Goal: Information Seeking & Learning: Learn about a topic

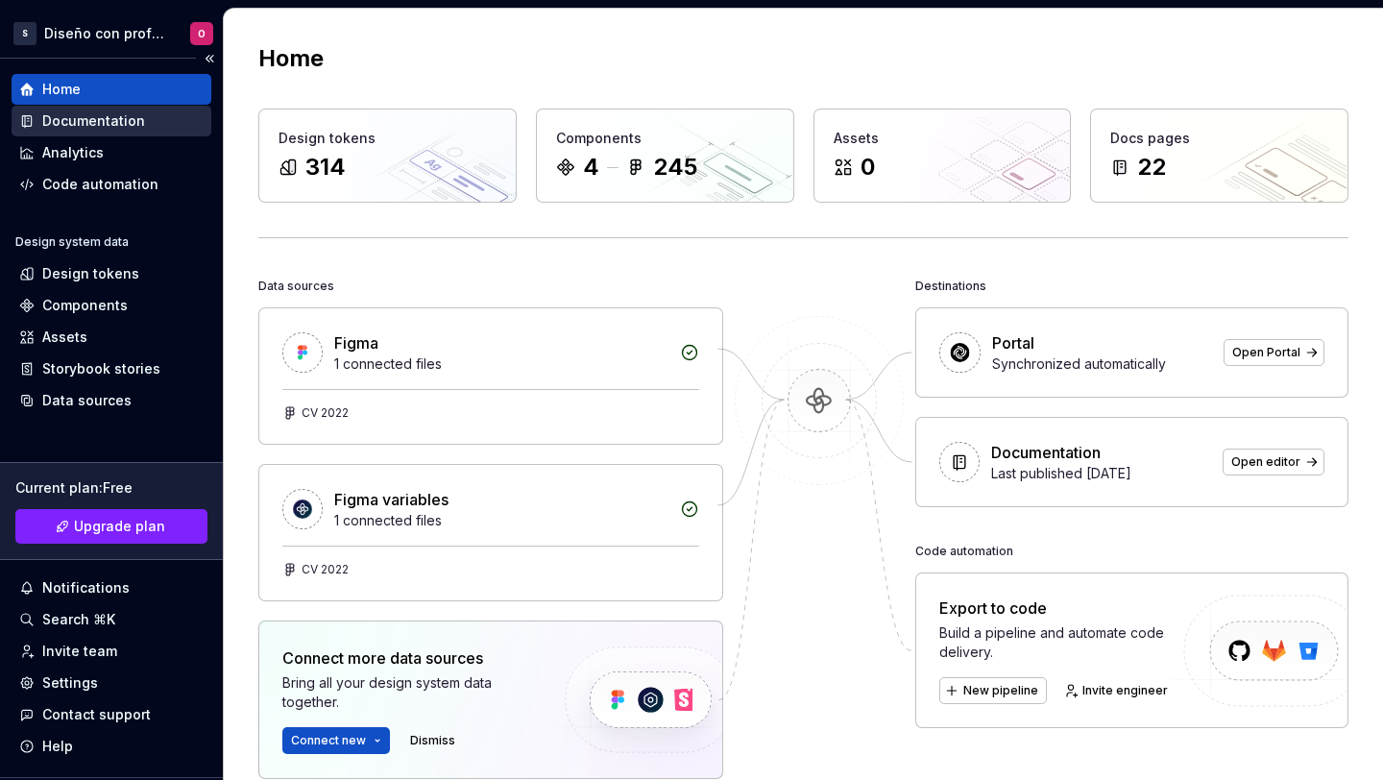
click at [100, 119] on div "Documentation" at bounding box center [93, 120] width 103 height 19
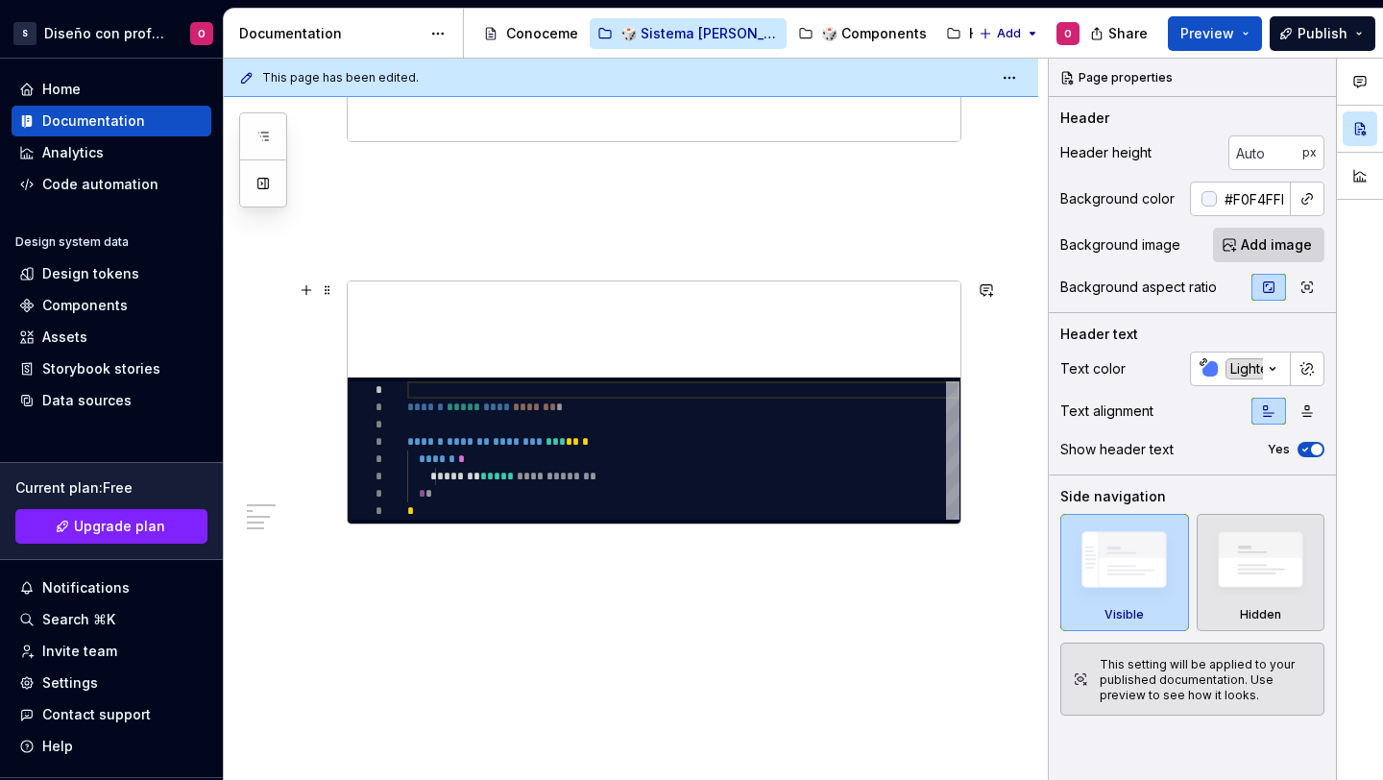
scroll to position [3182, 0]
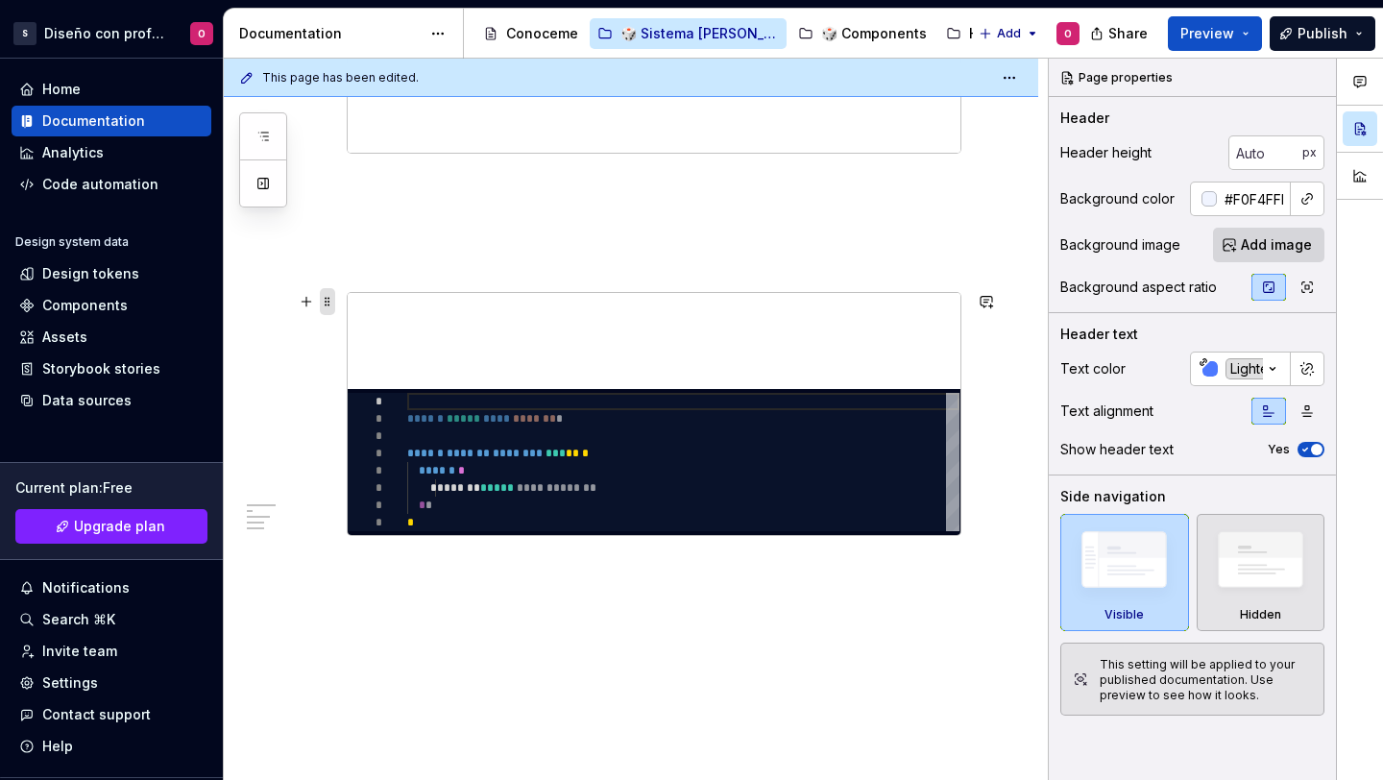
click at [321, 295] on span at bounding box center [327, 301] width 15 height 27
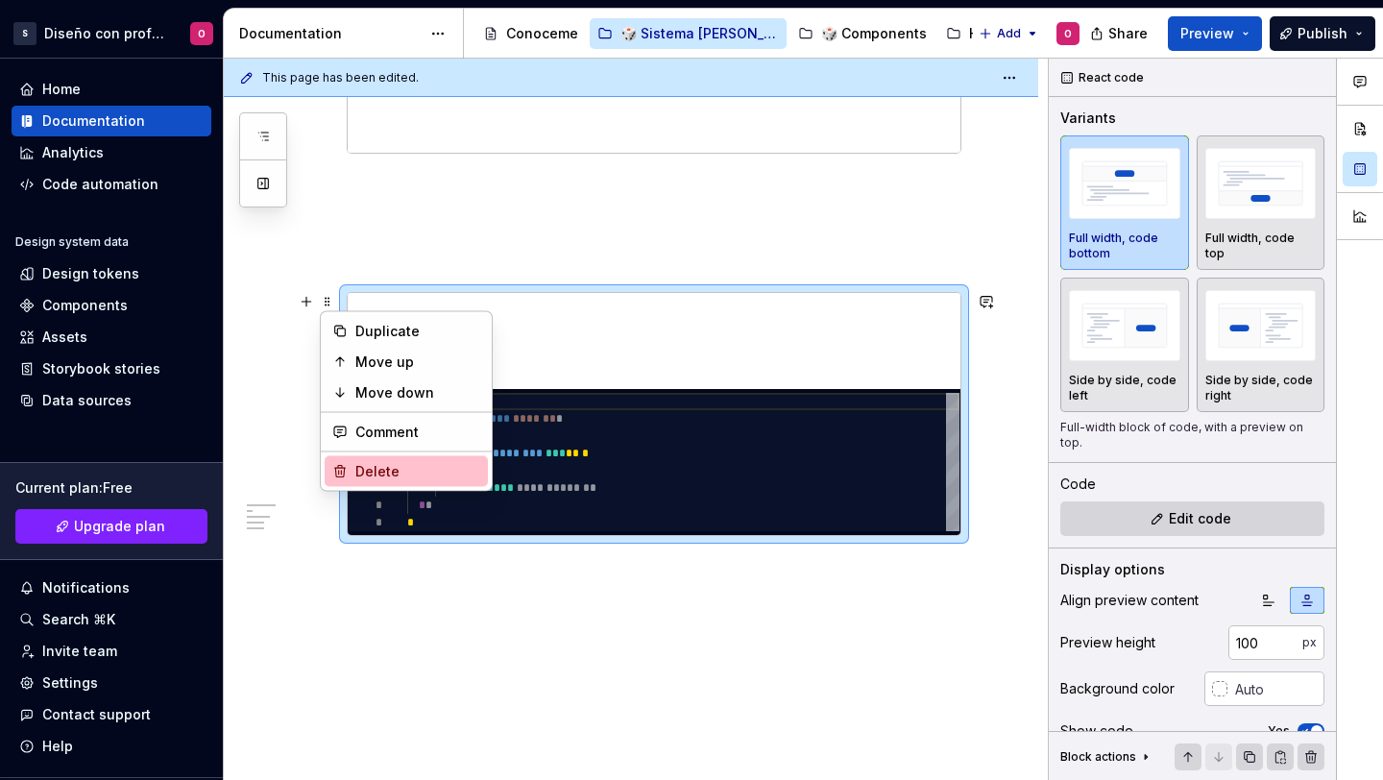
click at [445, 472] on div "Delete" at bounding box center [417, 471] width 125 height 19
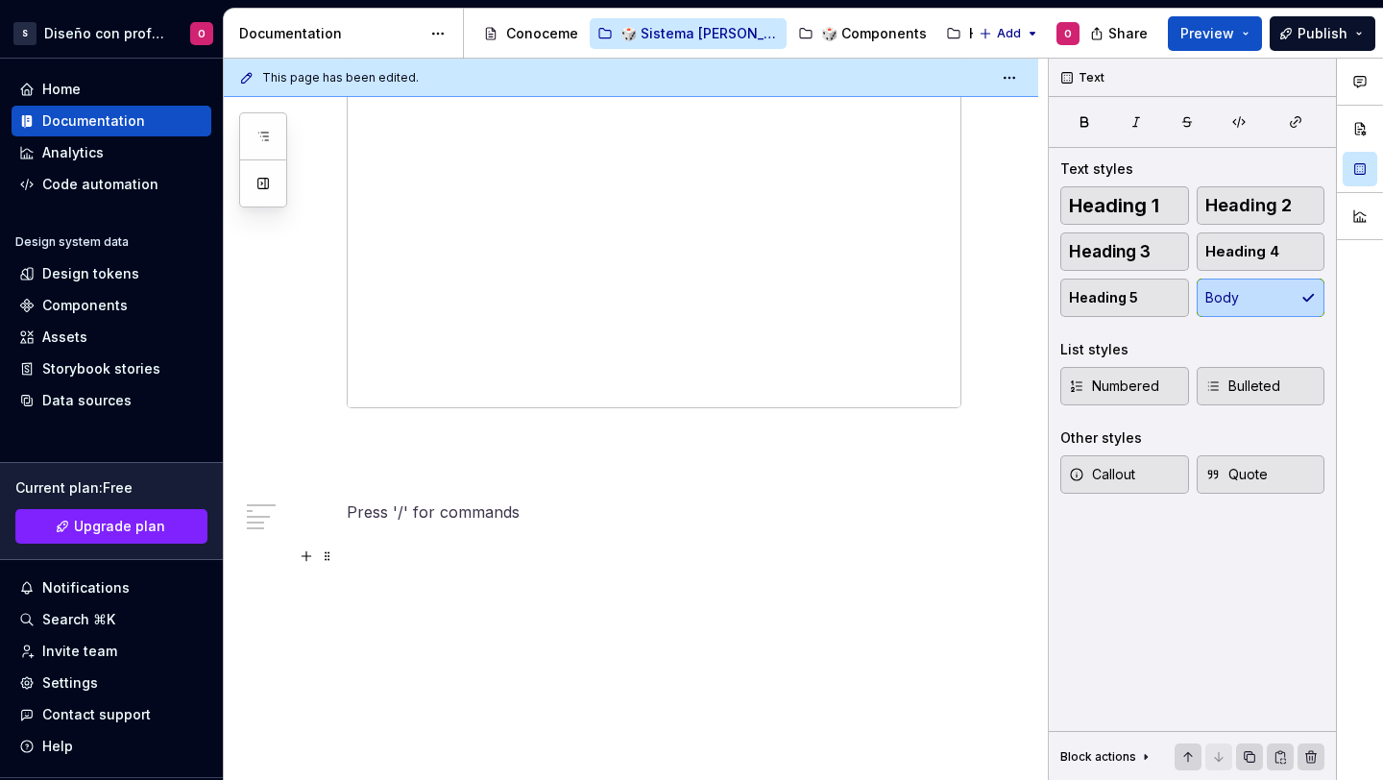
scroll to position [2927, 0]
click at [108, 152] on div "Analytics" at bounding box center [111, 152] width 184 height 19
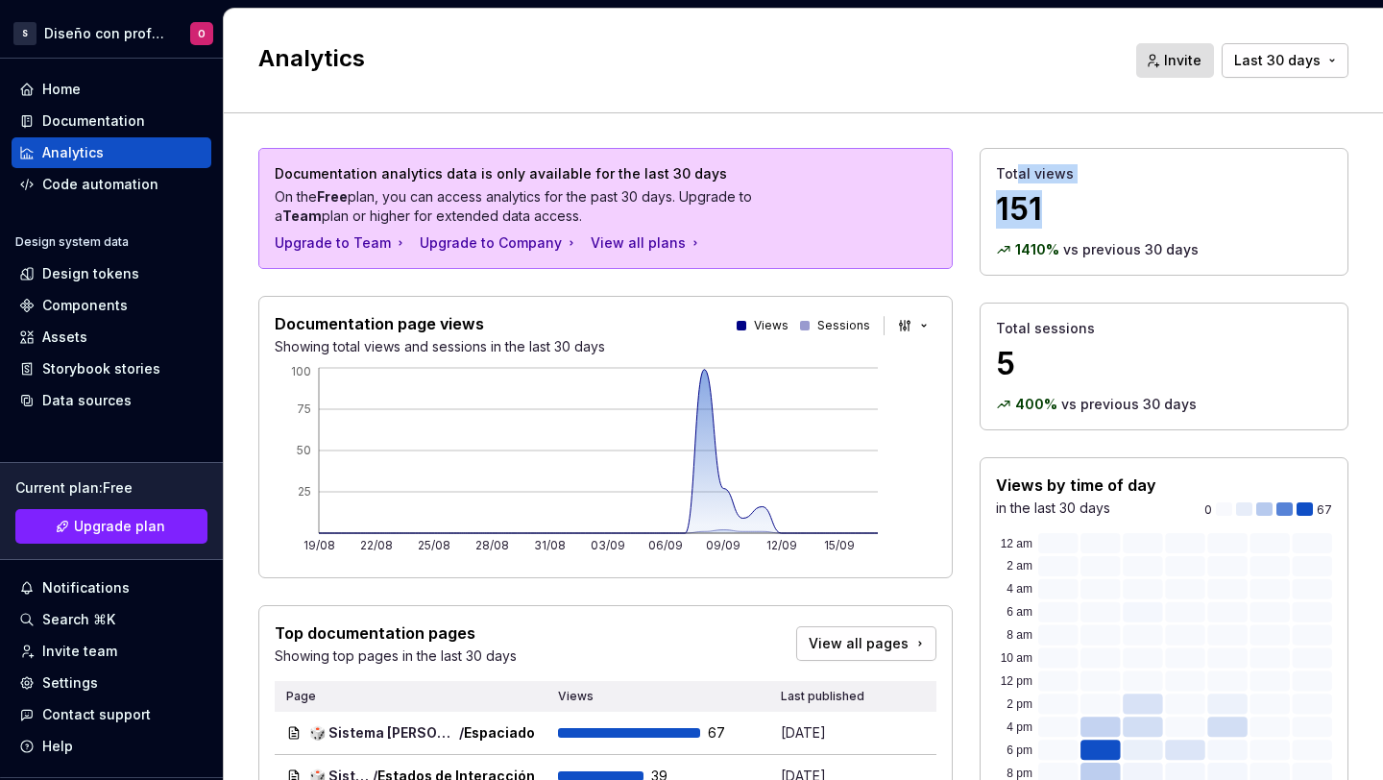
drag, startPoint x: 1023, startPoint y: 197, endPoint x: 1002, endPoint y: 176, distance: 29.2
click at [1002, 176] on div "Total views 151" at bounding box center [1164, 196] width 336 height 64
click at [1026, 244] on p "1410 %" at bounding box center [1037, 249] width 44 height 19
click at [1038, 417] on div "Total sessions 5 400 % vs previous 30 days" at bounding box center [1163, 366] width 369 height 128
click at [1019, 398] on p "400 %" at bounding box center [1036, 404] width 42 height 19
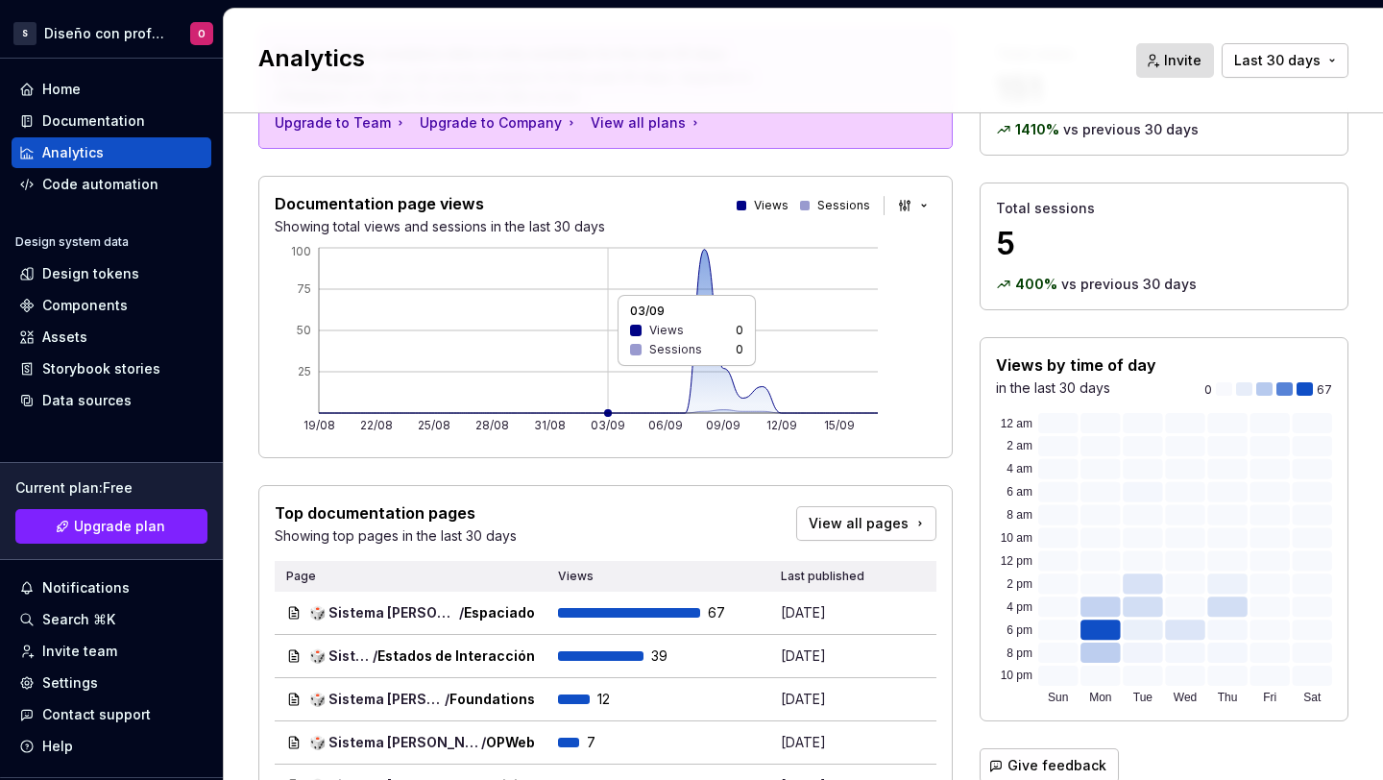
scroll to position [390, 0]
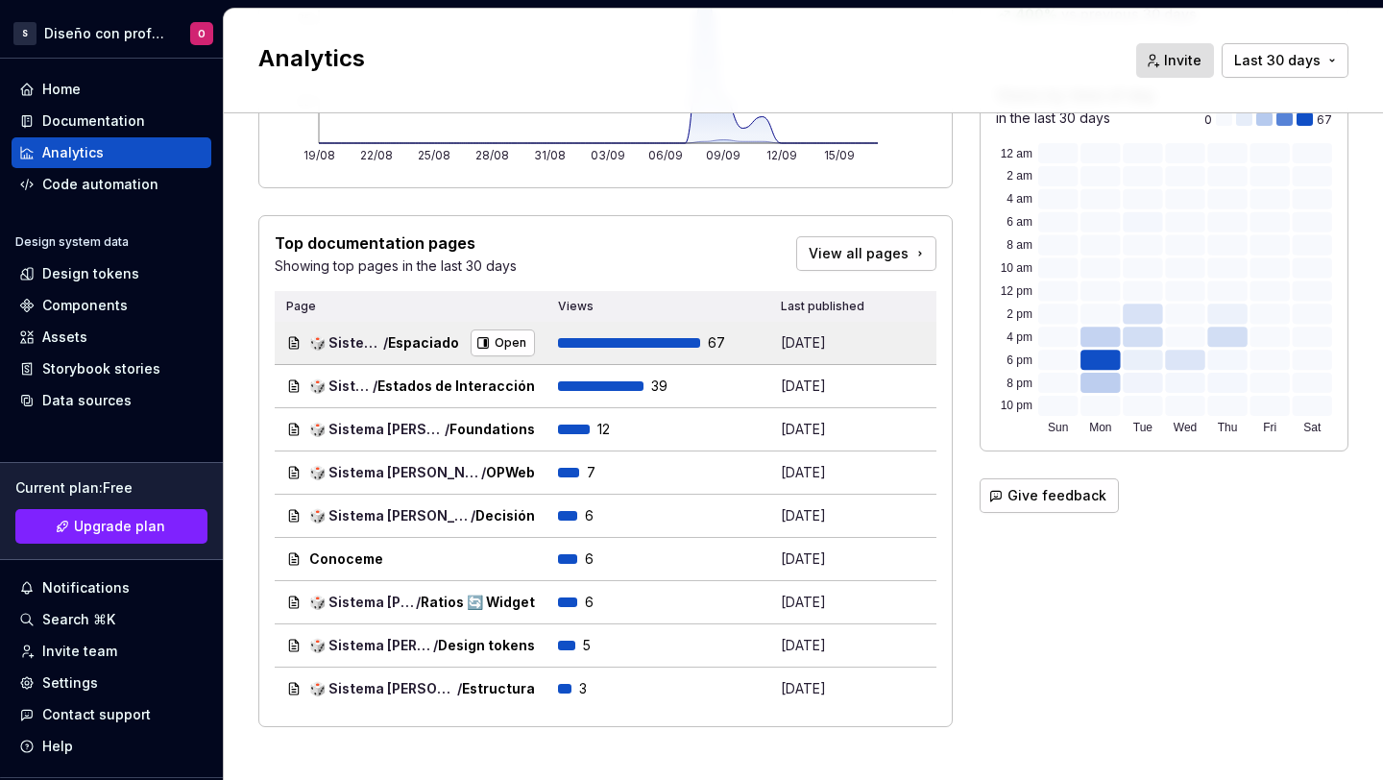
click at [604, 333] on td "67" at bounding box center [657, 343] width 223 height 43
click at [495, 343] on span "Open" at bounding box center [511, 342] width 32 height 15
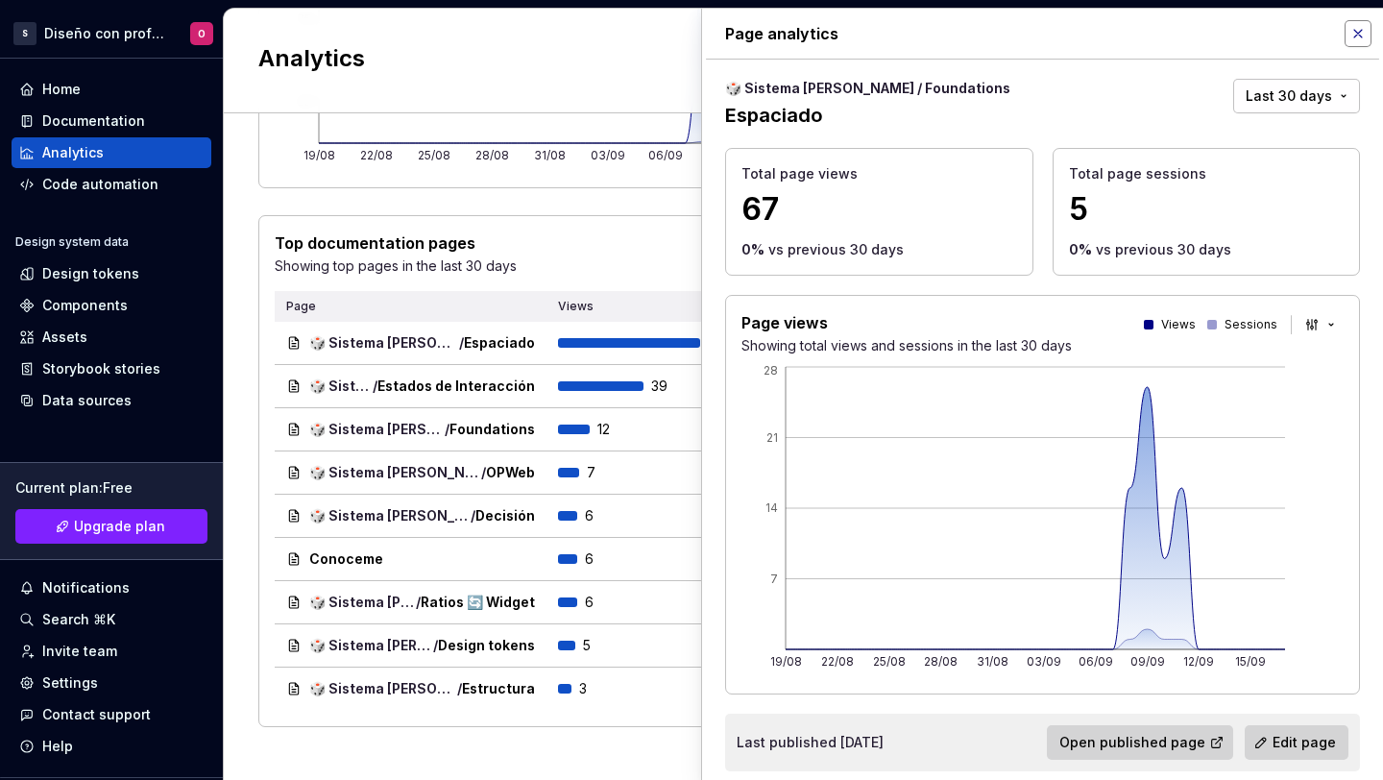
click at [1344, 30] on button "button" at bounding box center [1357, 33] width 27 height 27
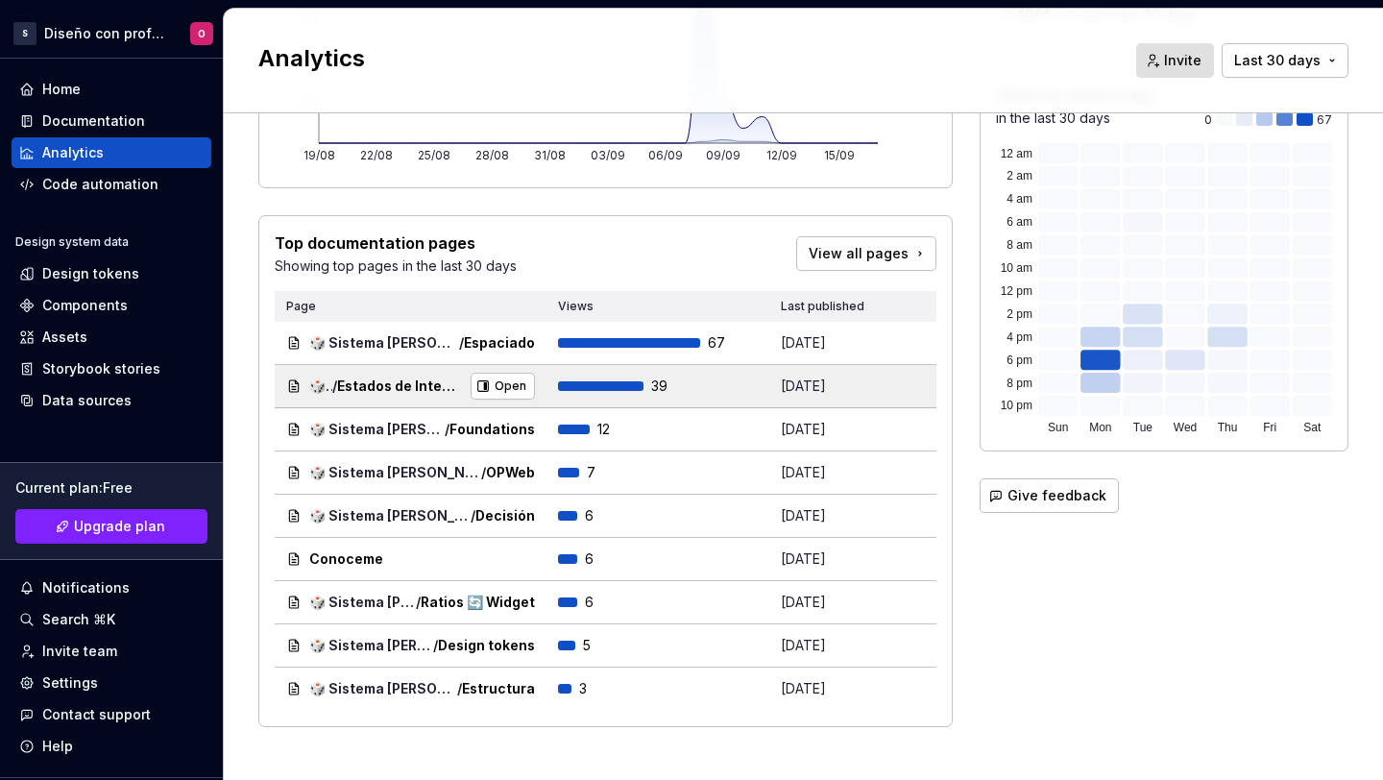
scroll to position [410, 0]
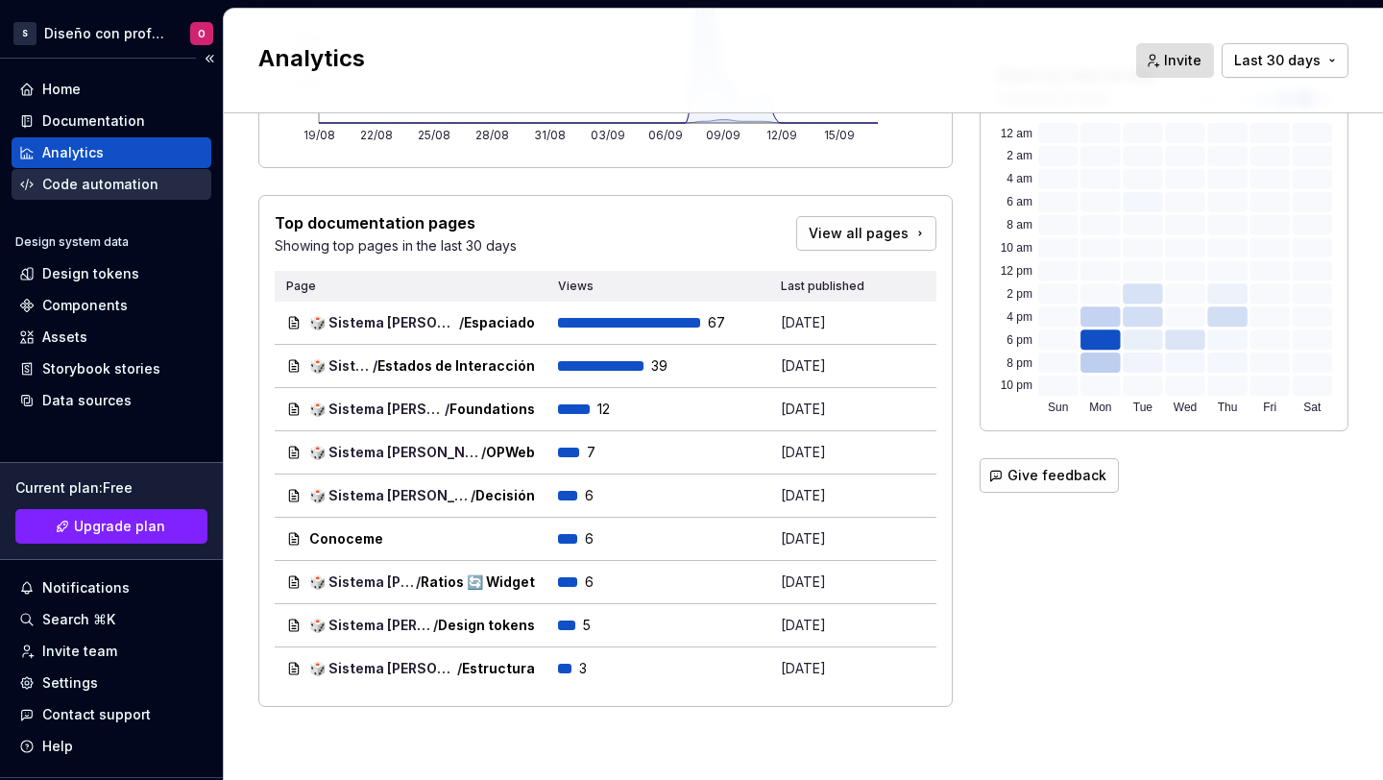
click at [96, 186] on div "Code automation" at bounding box center [100, 184] width 116 height 19
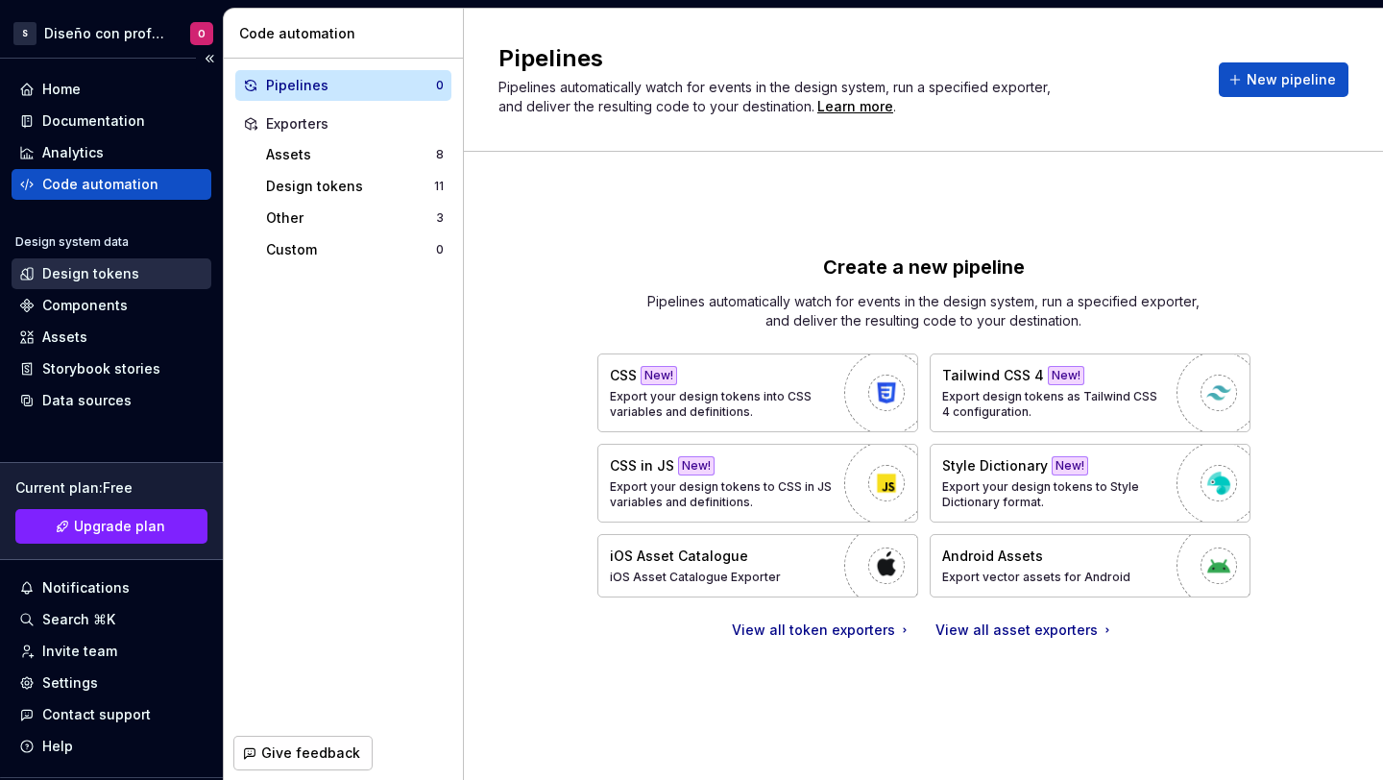
click at [133, 266] on div "Design tokens" at bounding box center [111, 273] width 184 height 19
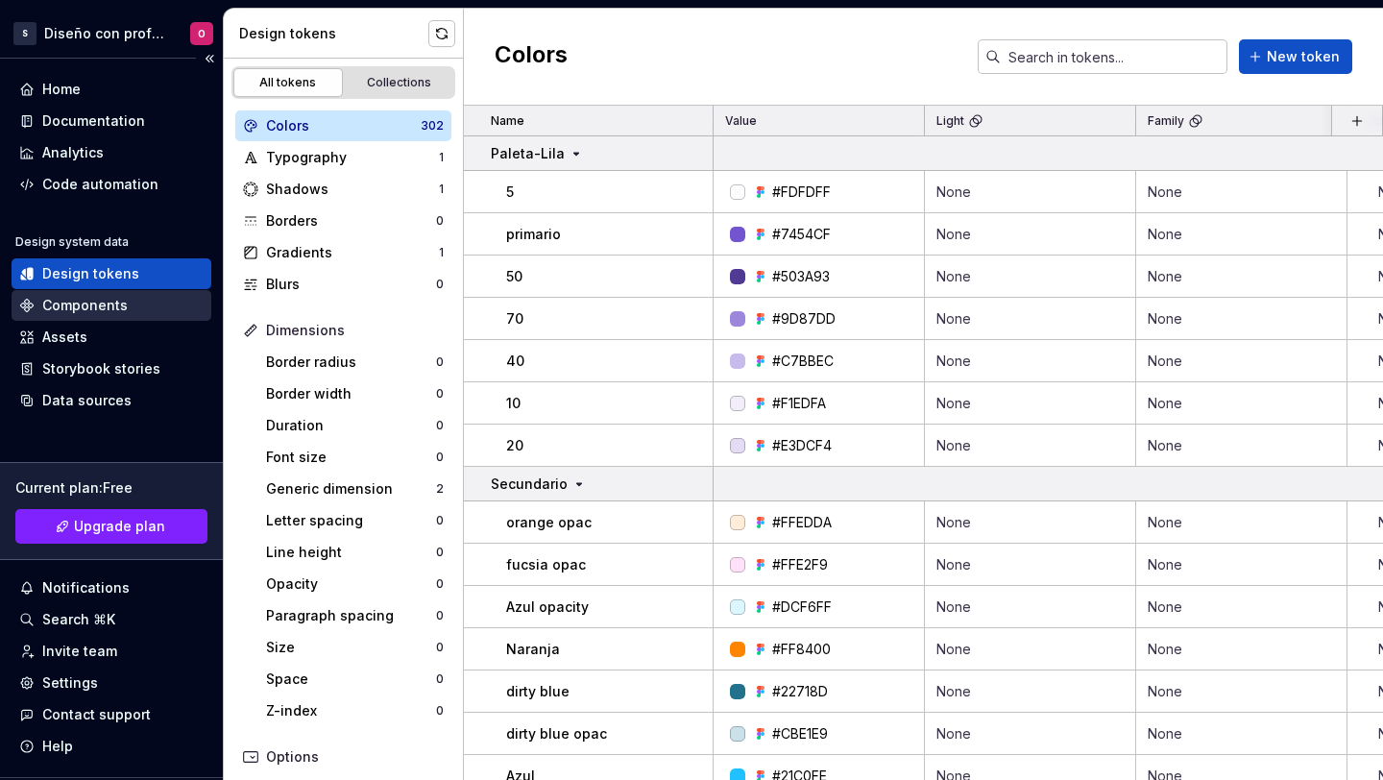
click at [104, 303] on div "Components" at bounding box center [84, 305] width 85 height 19
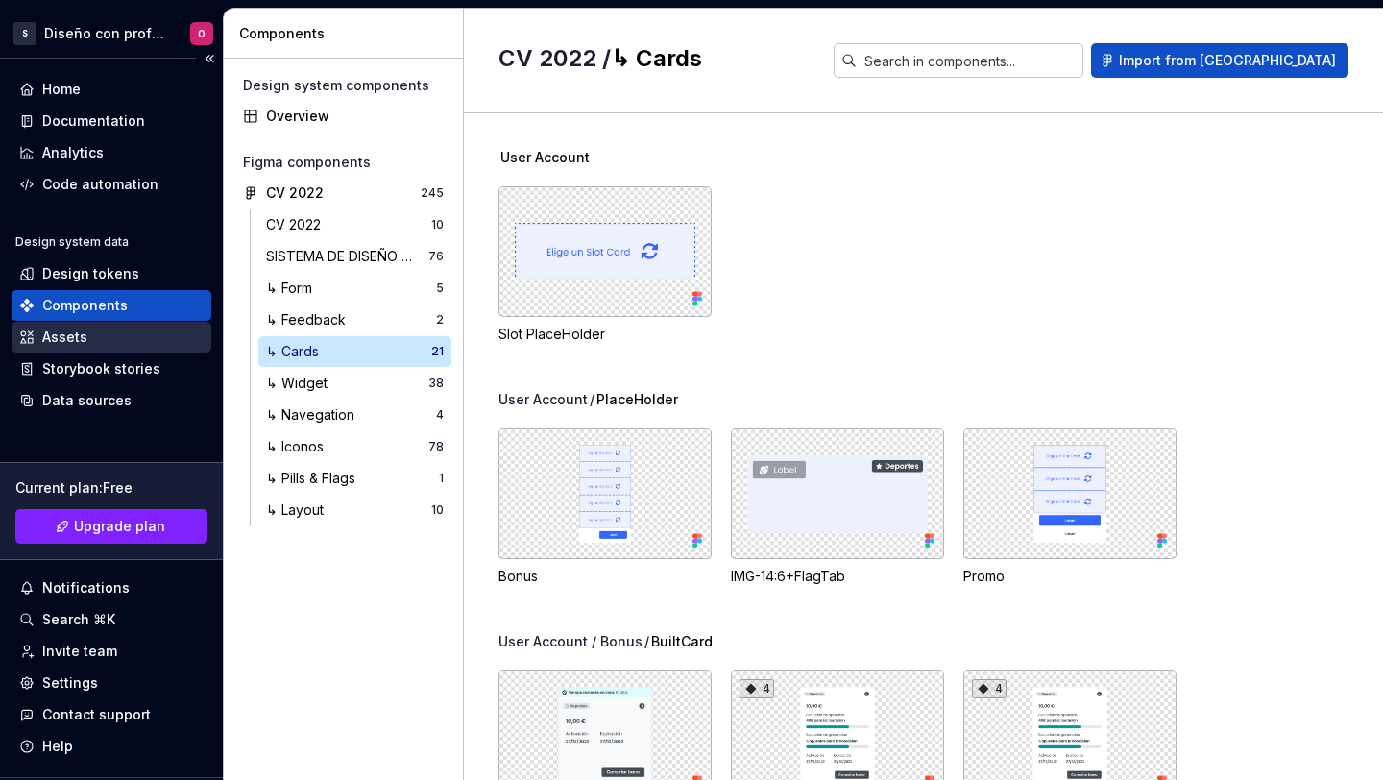
click at [103, 332] on div "Assets" at bounding box center [111, 336] width 184 height 19
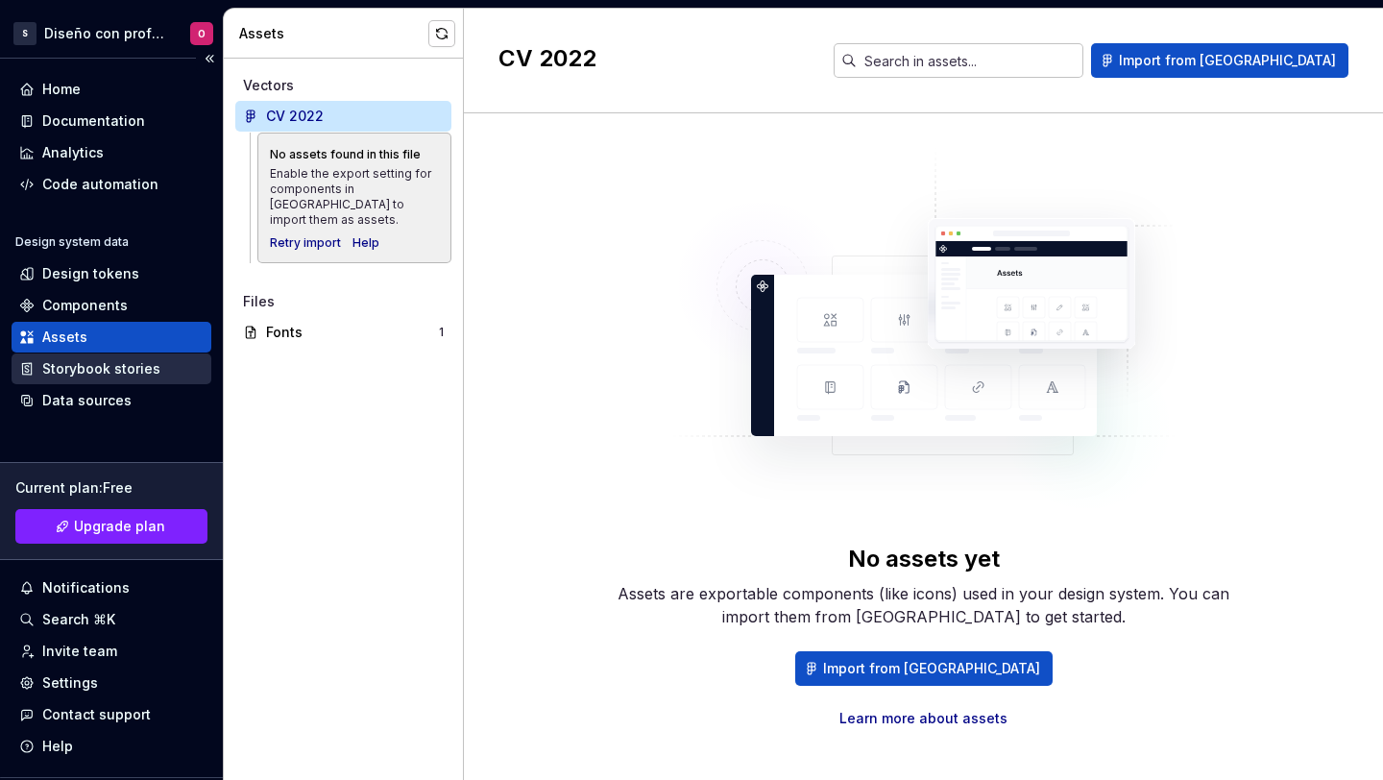
click at [102, 369] on div "Storybook stories" at bounding box center [101, 368] width 118 height 19
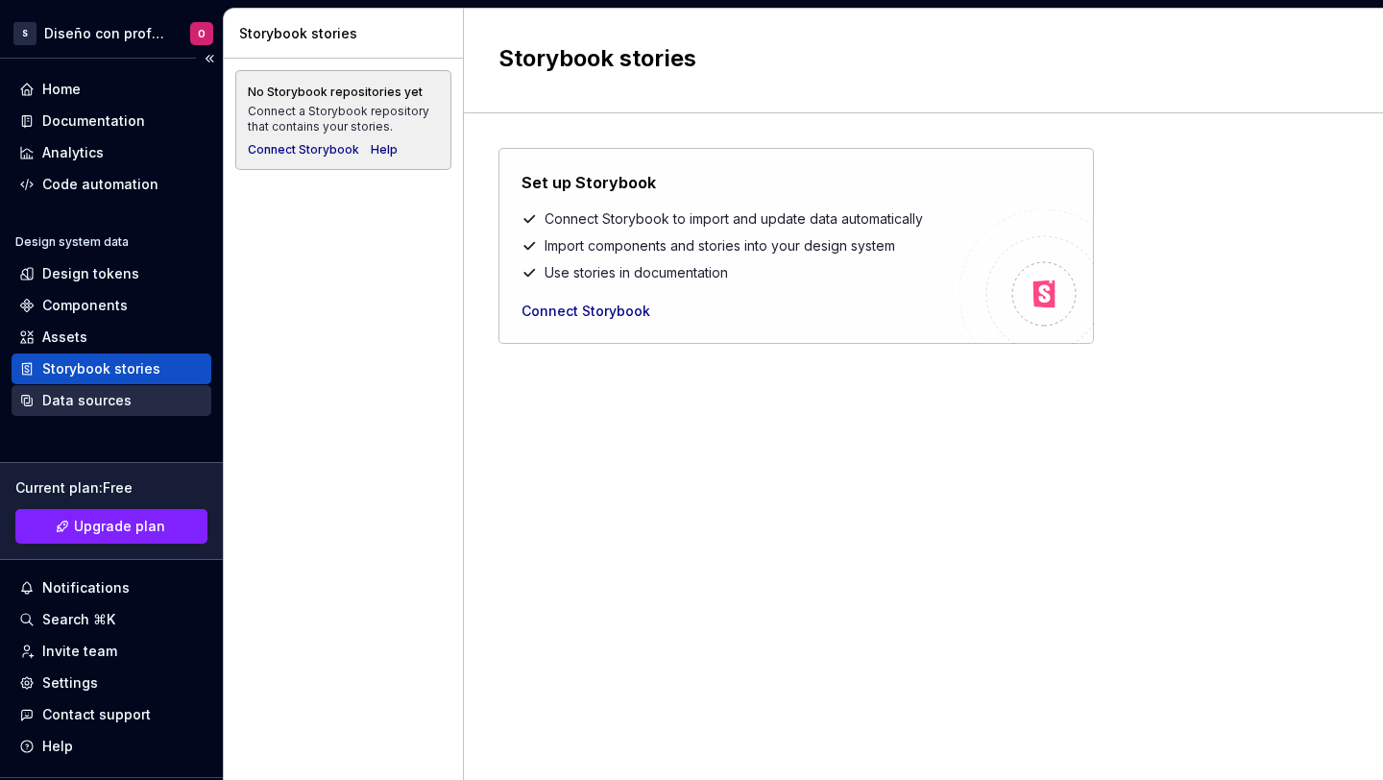
click at [104, 395] on div "Data sources" at bounding box center [86, 400] width 89 height 19
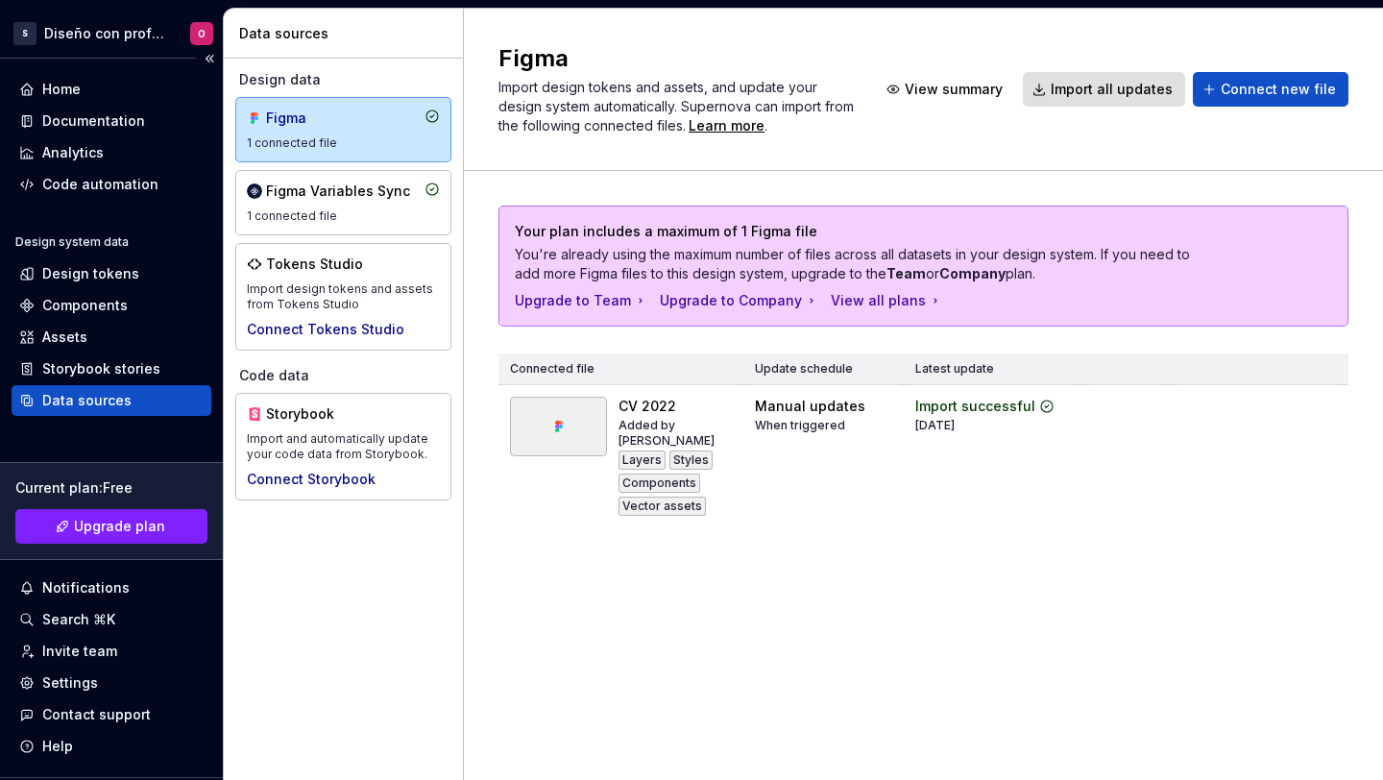
scroll to position [48, 0]
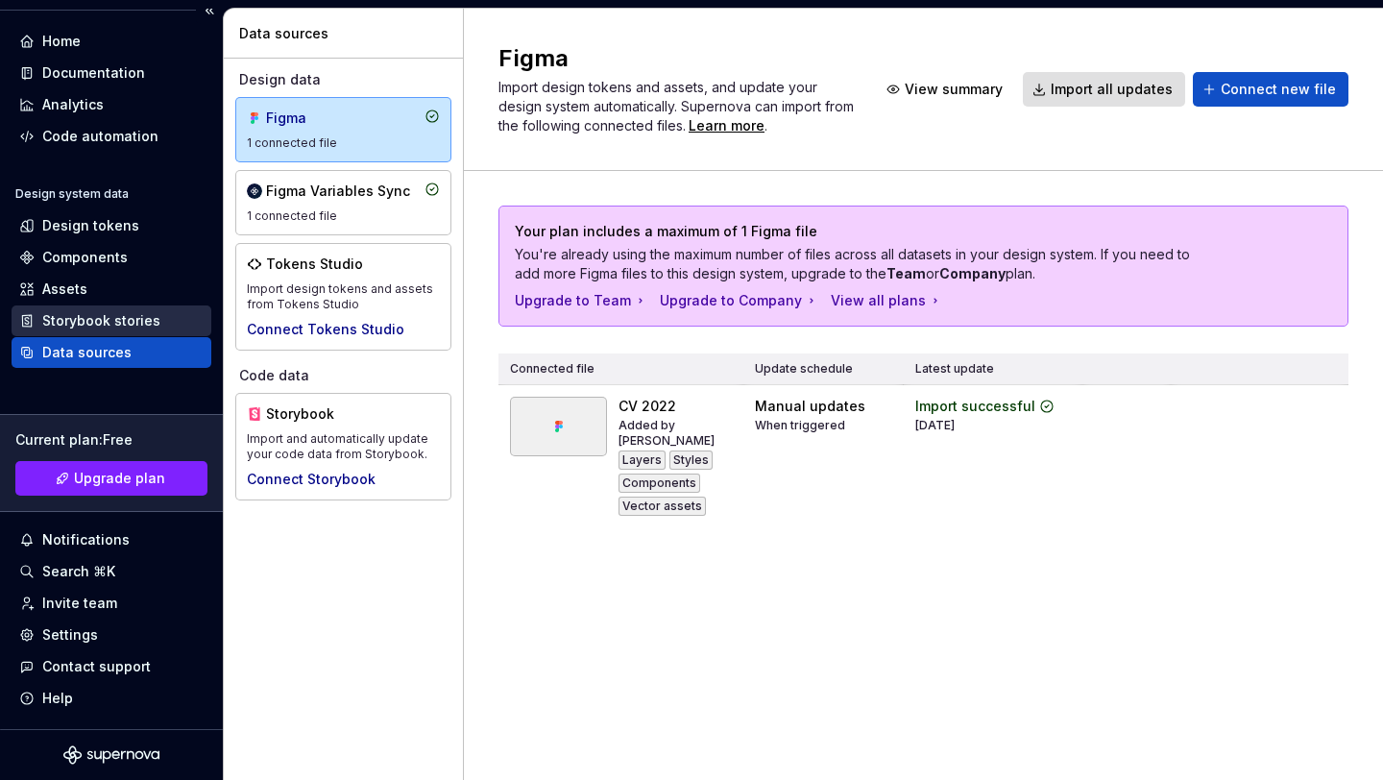
click at [51, 331] on div "Storybook stories" at bounding box center [112, 320] width 200 height 31
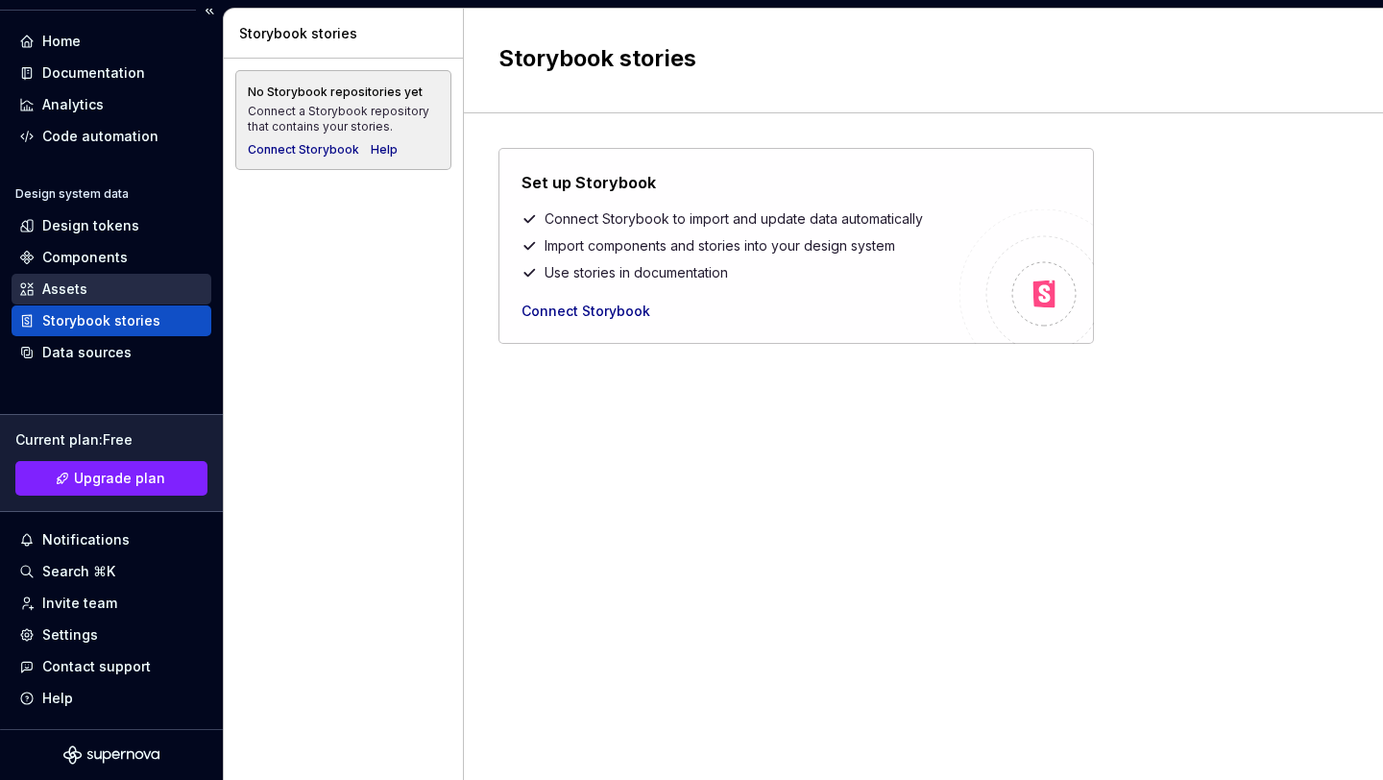
click at [85, 296] on div "Assets" at bounding box center [111, 288] width 184 height 19
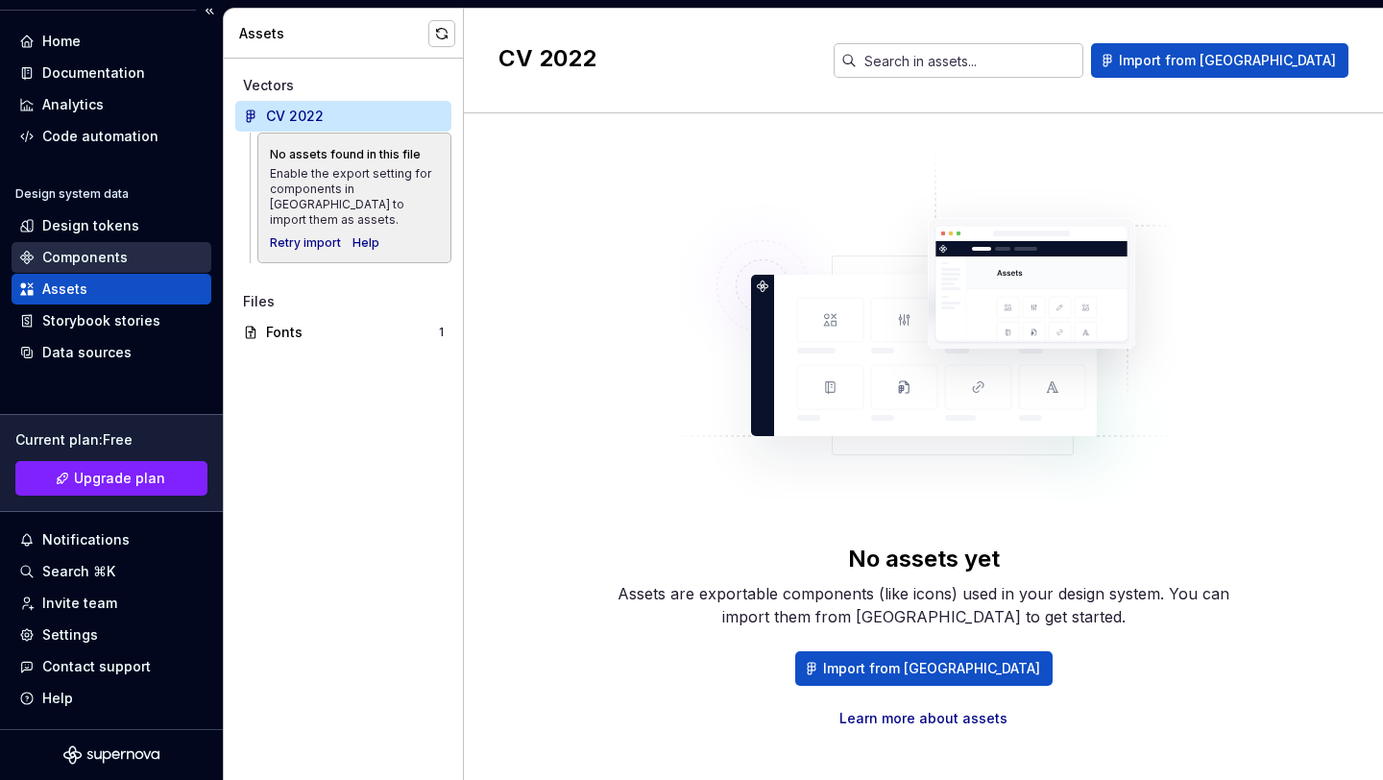
click at [94, 261] on div "Components" at bounding box center [84, 257] width 85 height 19
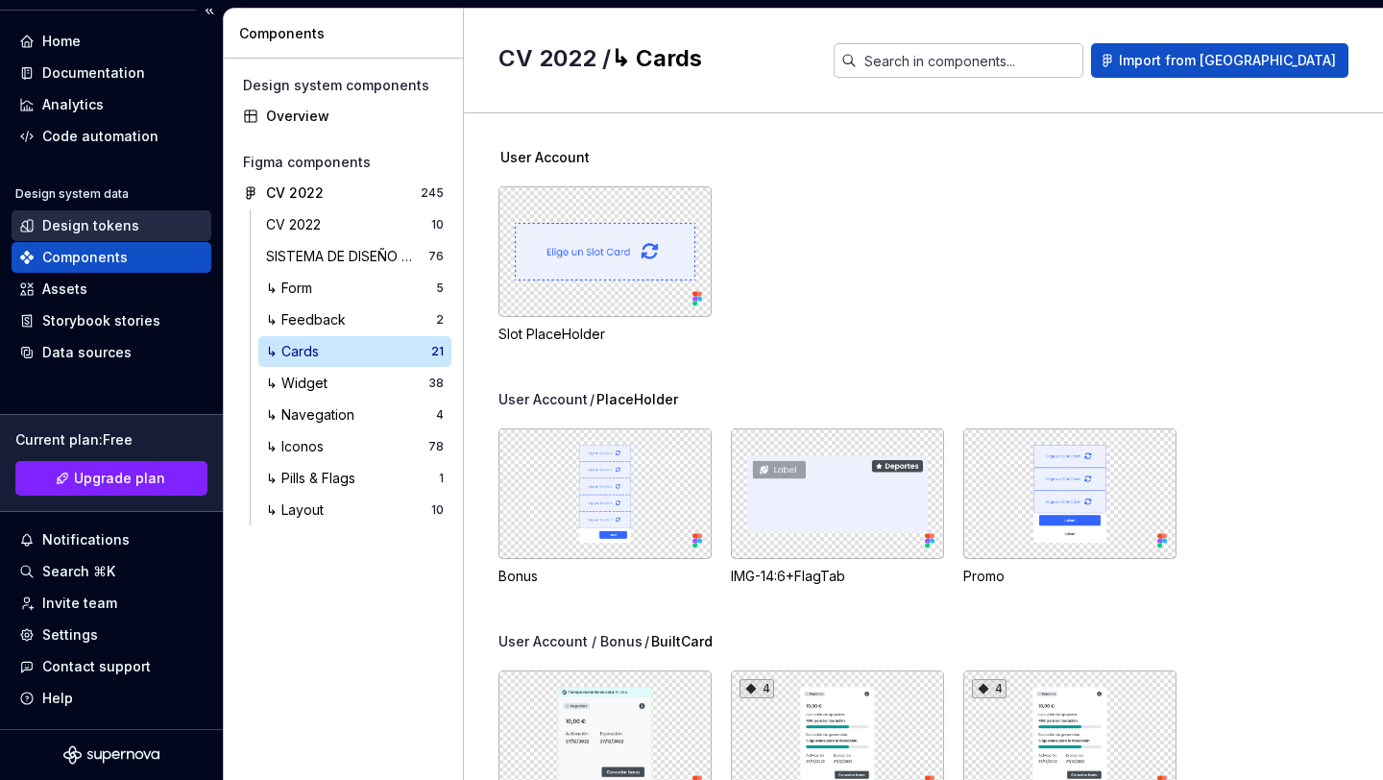
click at [107, 226] on div "Design tokens" at bounding box center [90, 225] width 97 height 19
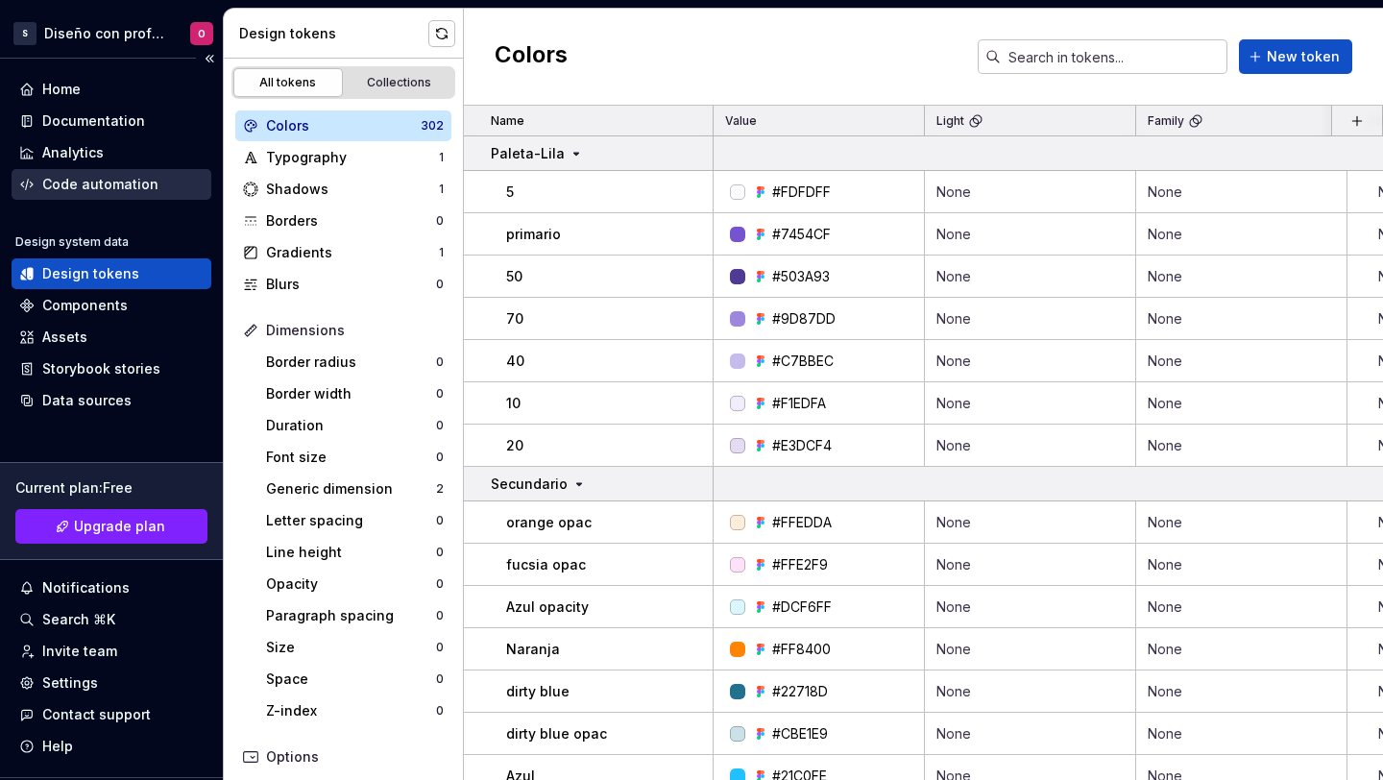
click at [109, 181] on div "Code automation" at bounding box center [100, 184] width 116 height 19
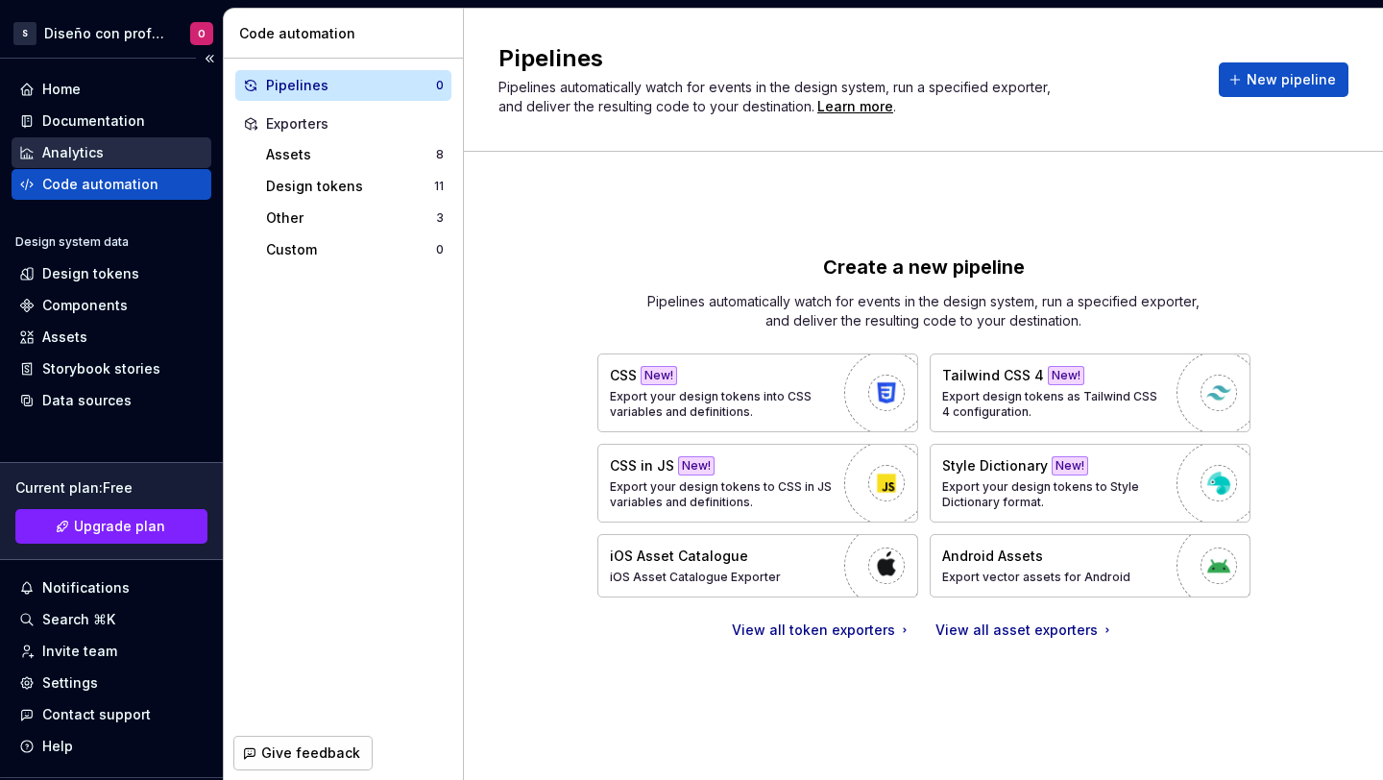
click at [89, 159] on div "Analytics" at bounding box center [72, 152] width 61 height 19
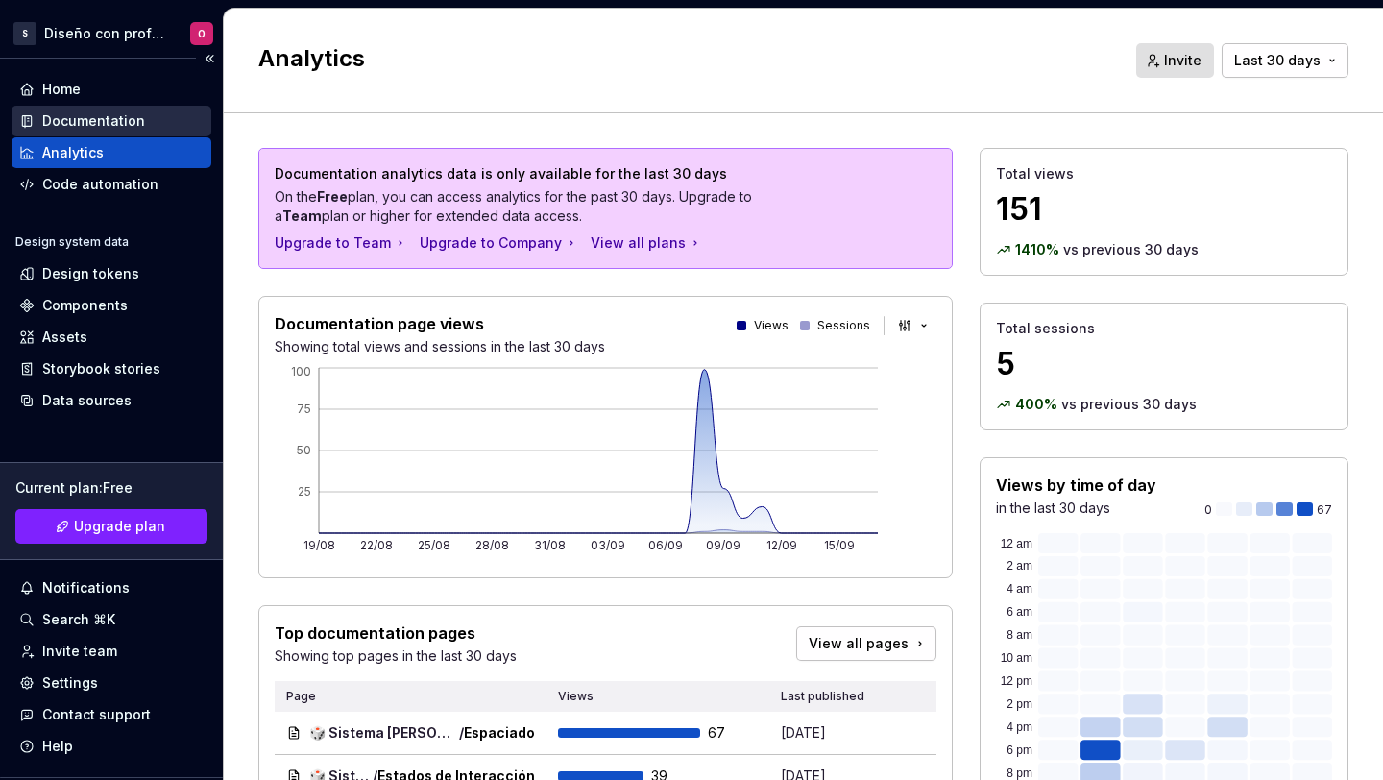
click at [94, 121] on div "Documentation" at bounding box center [93, 120] width 103 height 19
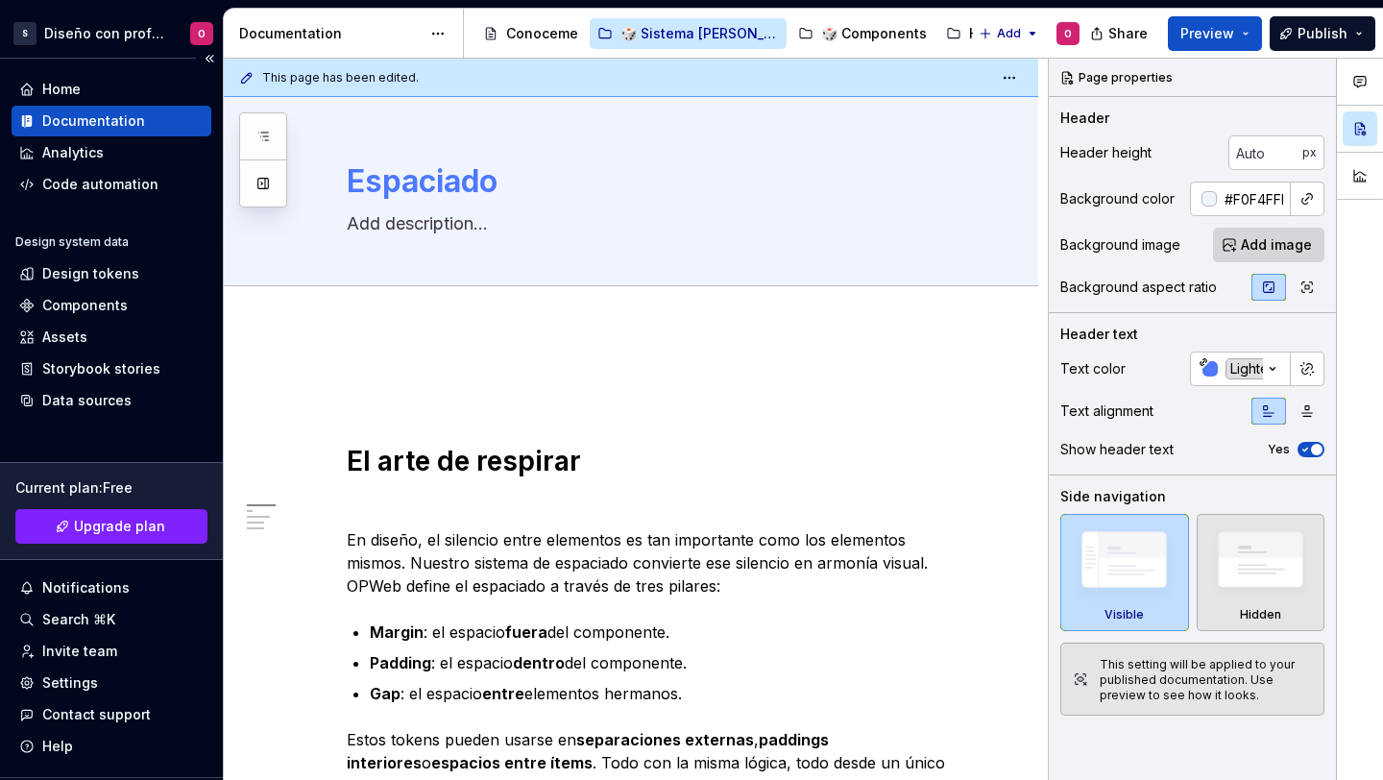
click at [90, 67] on div "Home Documentation Analytics Code automation Design system data Design tokens C…" at bounding box center [111, 418] width 223 height 718
click at [92, 90] on div "Home" at bounding box center [111, 89] width 184 height 19
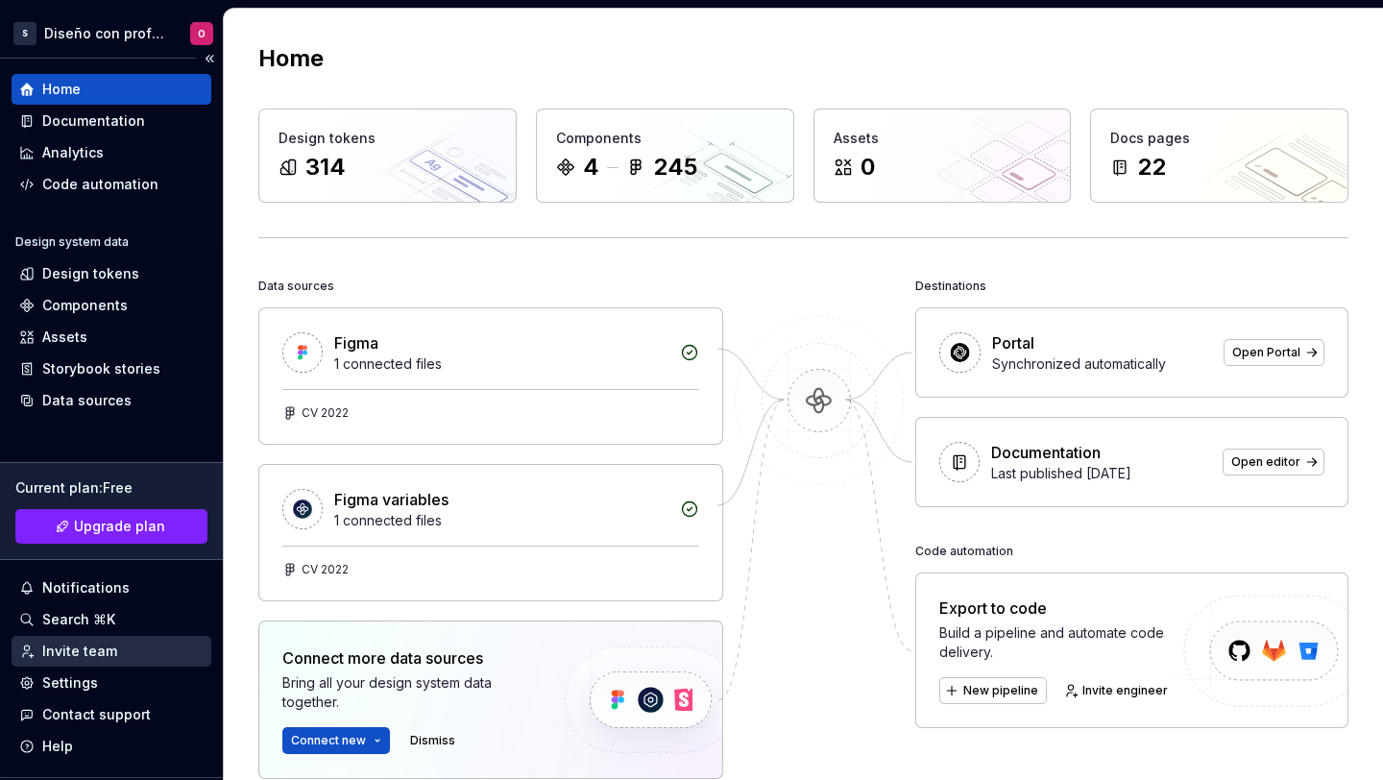
scroll to position [48, 0]
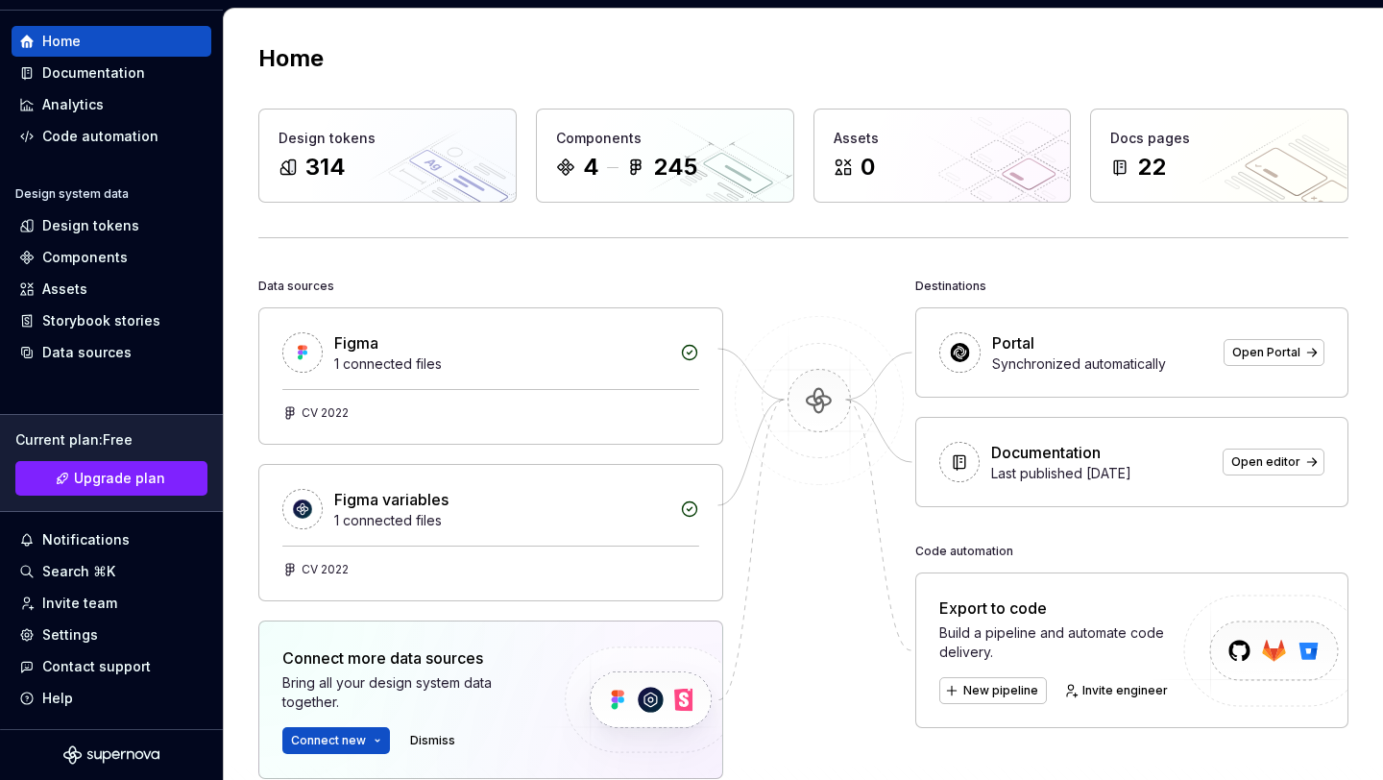
click at [779, 29] on div "Home Design tokens 314 Components 4 245 Assets 0 Docs pages 22 Data sources Fig…" at bounding box center [803, 497] width 1159 height 977
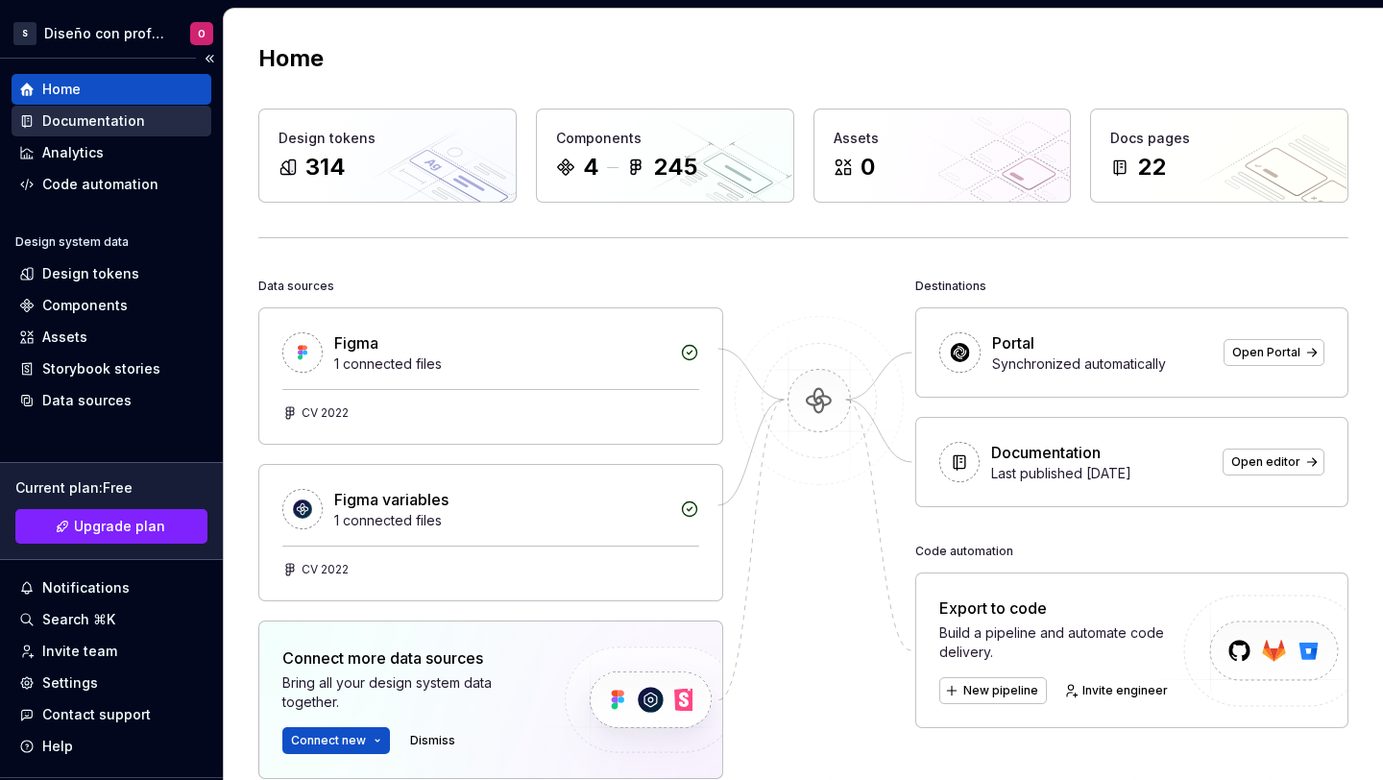
click at [62, 115] on div "Documentation" at bounding box center [93, 120] width 103 height 19
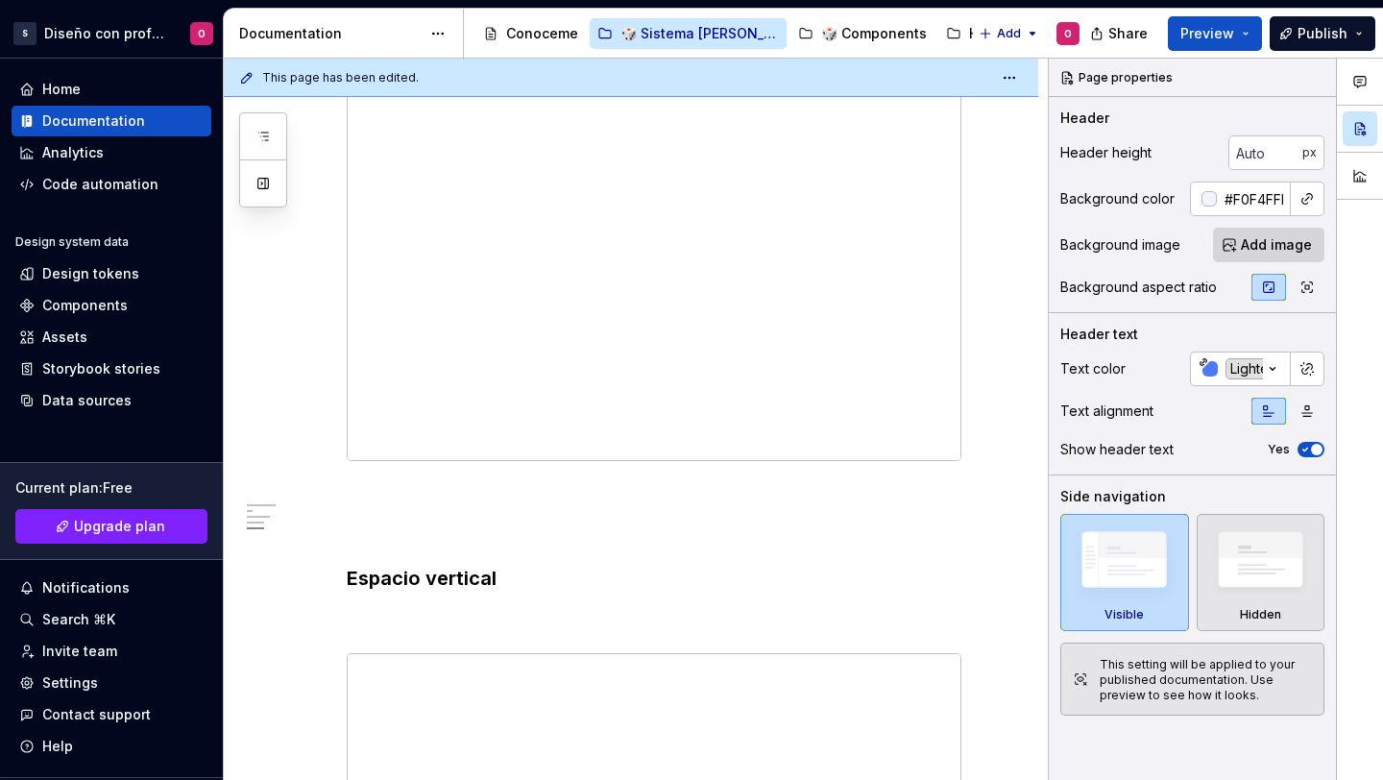
scroll to position [2397, 0]
type textarea "*"
